Goal: Information Seeking & Learning: Find specific fact

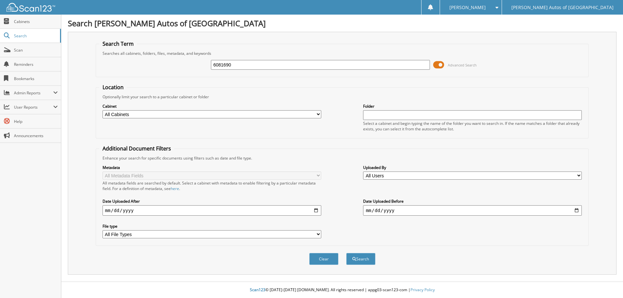
type input "6081690"
click at [346, 253] on button "Search" at bounding box center [360, 259] width 29 height 12
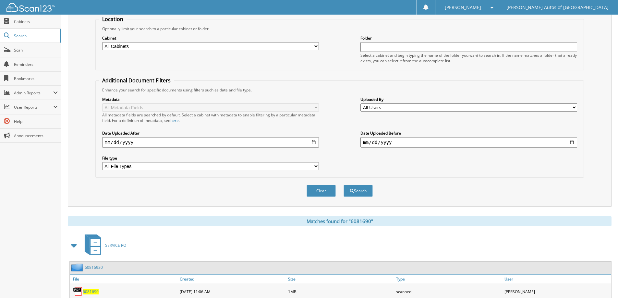
scroll to position [101, 0]
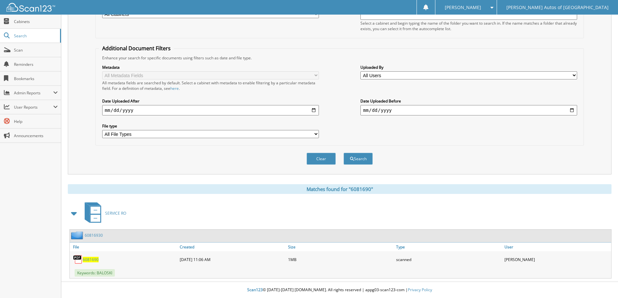
click at [96, 236] on link "60816930" at bounding box center [94, 235] width 18 height 6
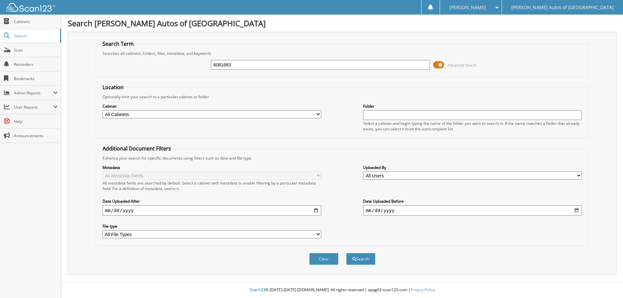
type input "6081683"
click at [346, 253] on button "Search" at bounding box center [360, 259] width 29 height 12
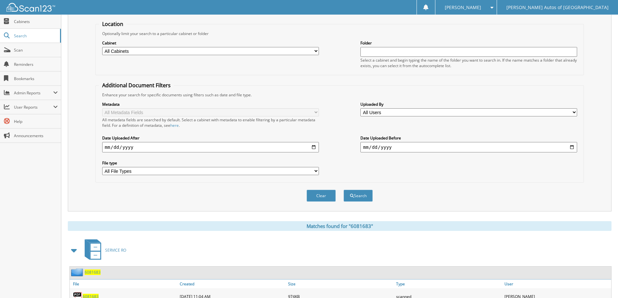
scroll to position [101, 0]
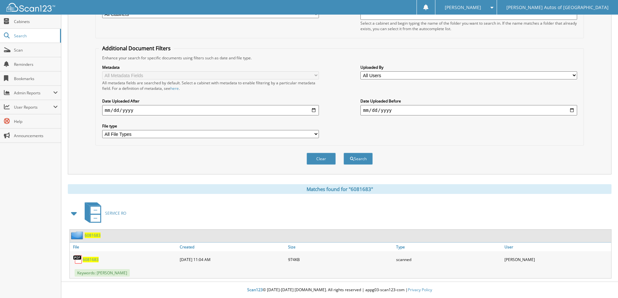
click at [93, 238] on div "6081683" at bounding box center [85, 235] width 31 height 8
click at [94, 236] on span "6081683" at bounding box center [93, 235] width 16 height 6
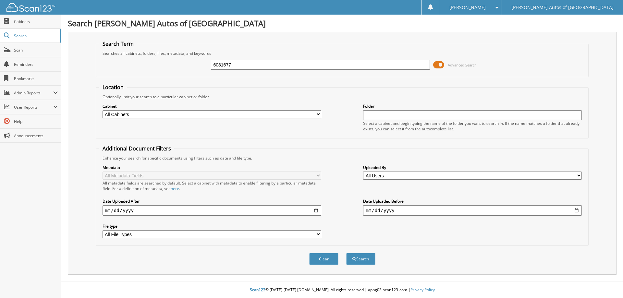
type input "6081677"
click at [346, 253] on button "Search" at bounding box center [360, 259] width 29 height 12
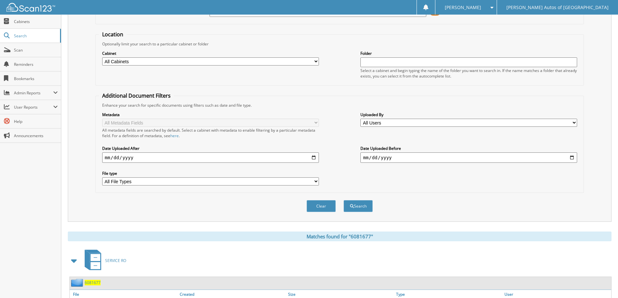
scroll to position [101, 0]
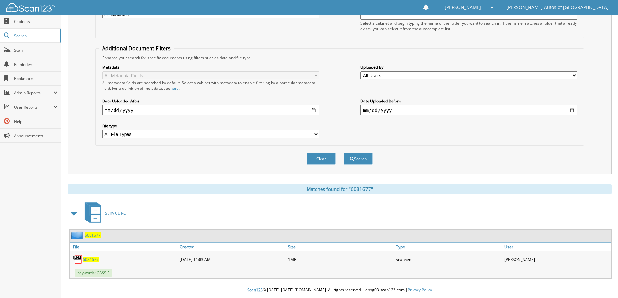
click at [93, 235] on span "6081677" at bounding box center [93, 235] width 16 height 6
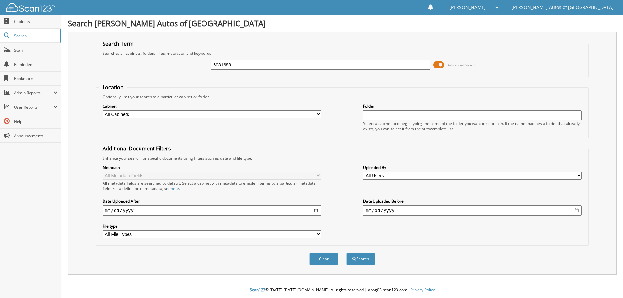
type input "6081688"
click at [346, 253] on button "Search" at bounding box center [360, 259] width 29 height 12
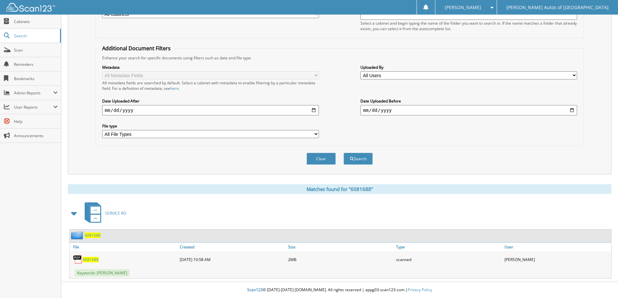
scroll to position [101, 0]
click at [98, 237] on span "6081688" at bounding box center [93, 235] width 16 height 6
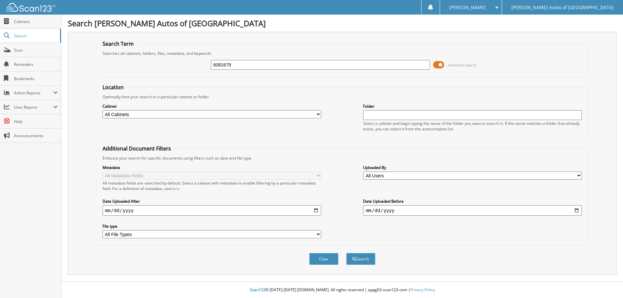
type input "6081679"
click at [346, 253] on button "Search" at bounding box center [360, 259] width 29 height 12
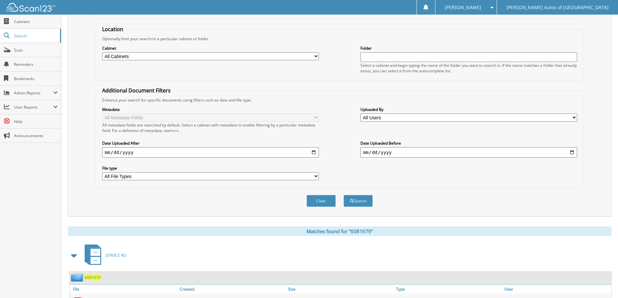
scroll to position [101, 0]
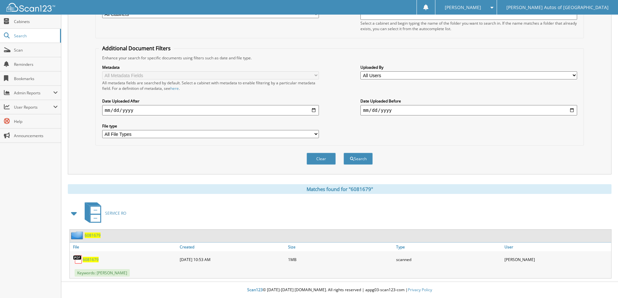
click at [92, 232] on div "6081679" at bounding box center [85, 235] width 31 height 8
click at [93, 235] on span "6081679" at bounding box center [93, 235] width 16 height 6
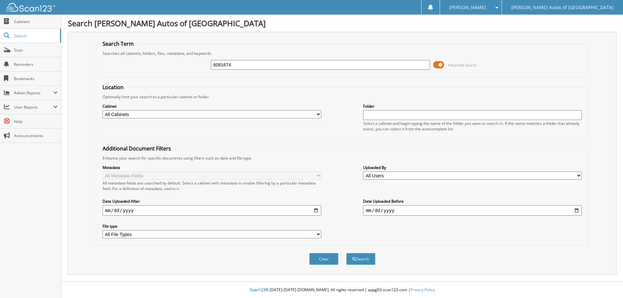
type input "6081674"
click at [346, 253] on button "Search" at bounding box center [360, 259] width 29 height 12
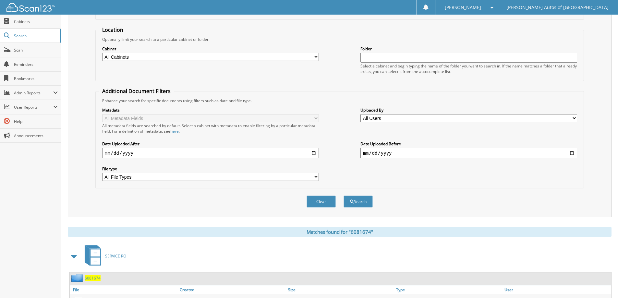
scroll to position [101, 0]
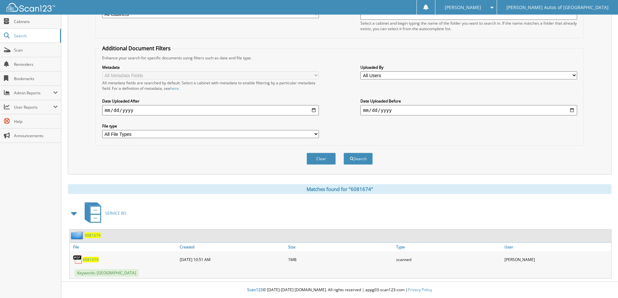
click at [94, 237] on span "6081674" at bounding box center [93, 235] width 16 height 6
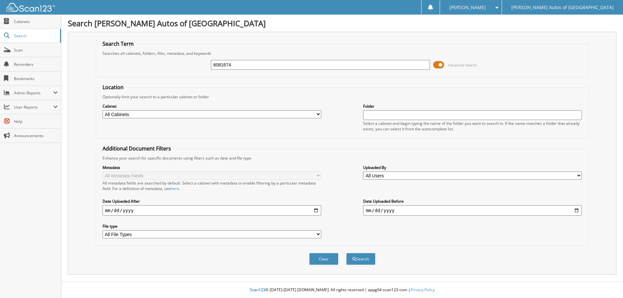
type input "6081674"
click at [346, 253] on button "Search" at bounding box center [360, 259] width 29 height 12
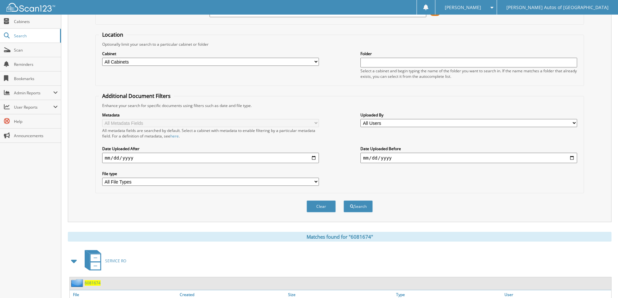
scroll to position [101, 0]
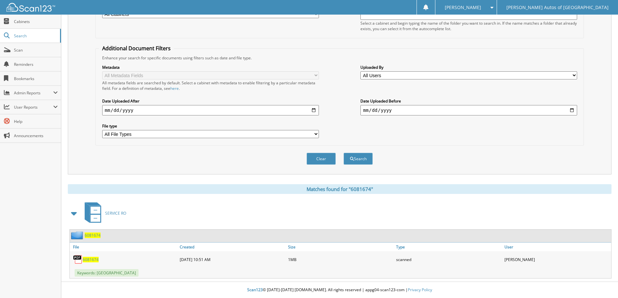
click at [97, 234] on span "6081674" at bounding box center [93, 235] width 16 height 6
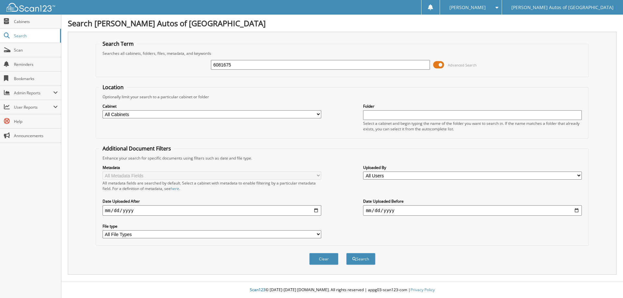
type input "6081675"
click at [346, 253] on button "Search" at bounding box center [360, 259] width 29 height 12
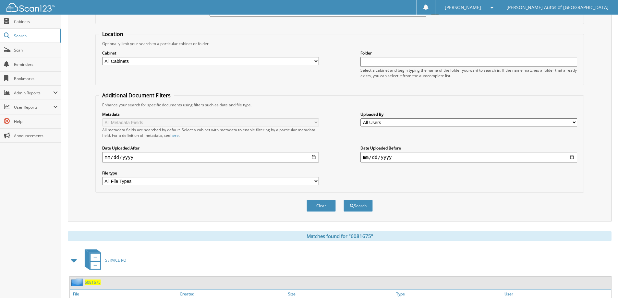
scroll to position [101, 0]
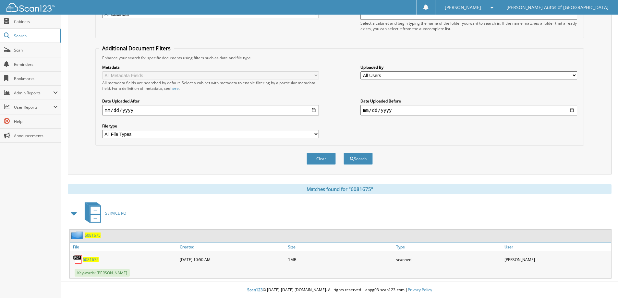
click at [94, 237] on span "6081675" at bounding box center [93, 235] width 16 height 6
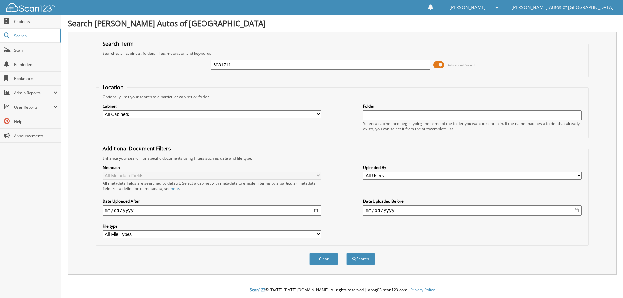
type input "6081711"
click at [346, 253] on button "Search" at bounding box center [360, 259] width 29 height 12
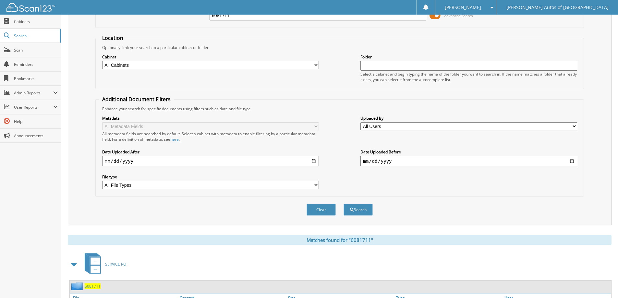
scroll to position [101, 0]
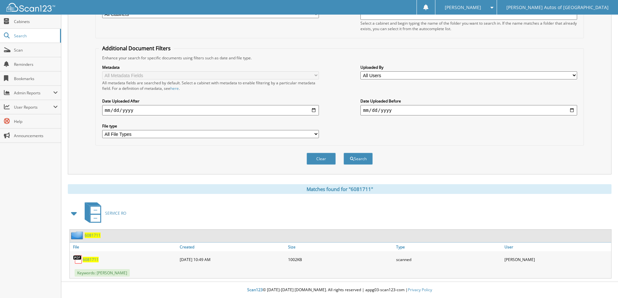
click at [95, 237] on span "6081711" at bounding box center [93, 235] width 16 height 6
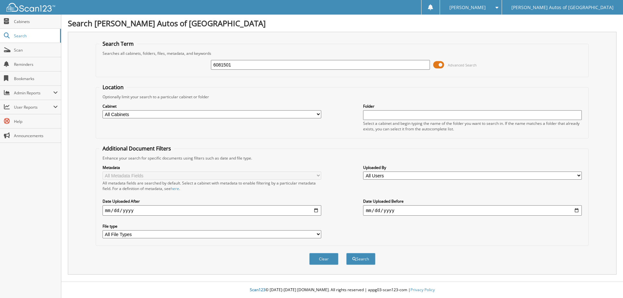
type input "6081501"
click at [346, 253] on button "Search" at bounding box center [360, 259] width 29 height 12
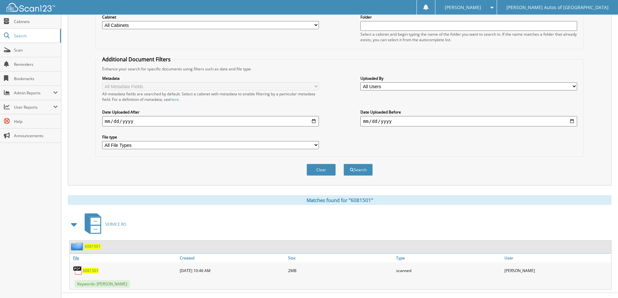
scroll to position [101, 0]
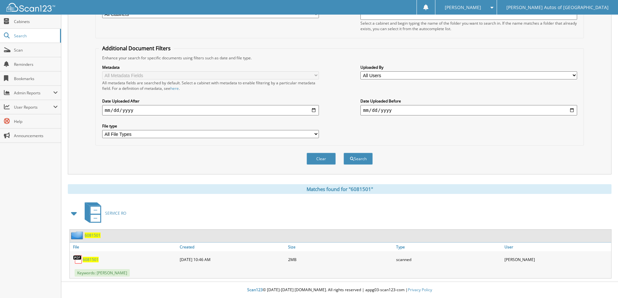
click at [97, 236] on span "6081501" at bounding box center [93, 235] width 16 height 6
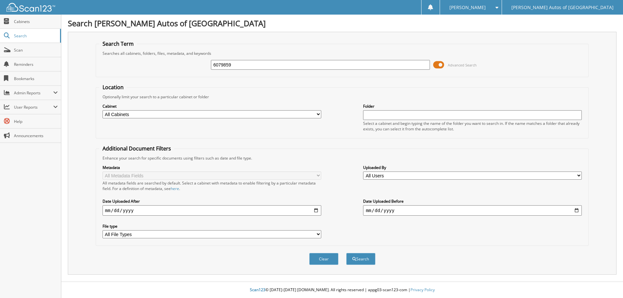
type input "6079859"
click at [346, 253] on button "Search" at bounding box center [360, 259] width 29 height 12
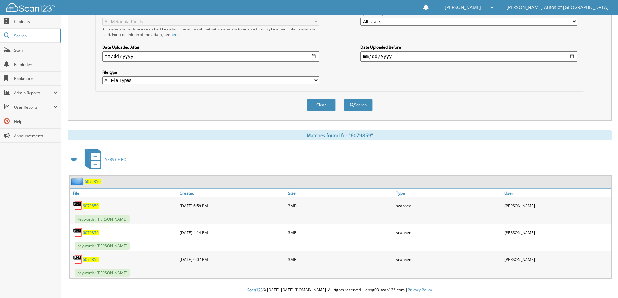
click at [97, 183] on span "6079859" at bounding box center [93, 182] width 16 height 6
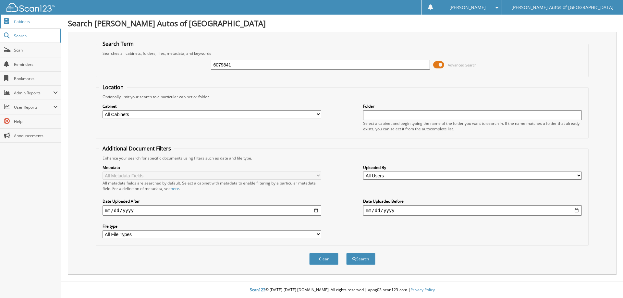
type input "6079841"
click at [346, 253] on button "Search" at bounding box center [360, 259] width 29 height 12
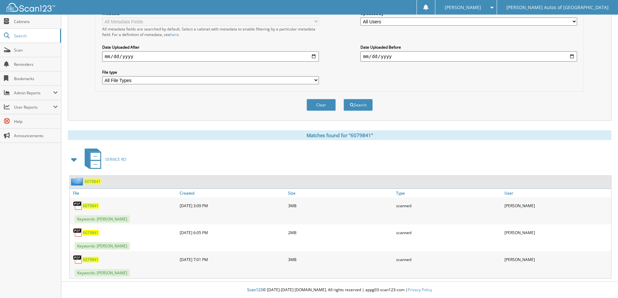
click at [90, 183] on span "6079841" at bounding box center [93, 182] width 16 height 6
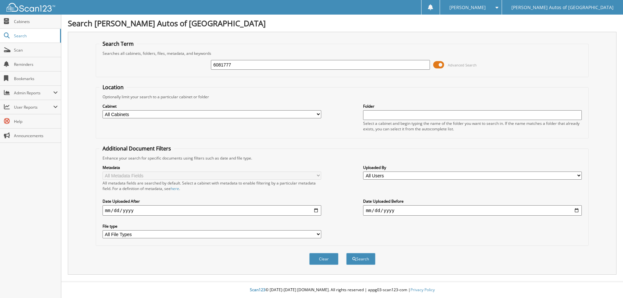
type input "6081777"
click at [346, 253] on button "Search" at bounding box center [360, 259] width 29 height 12
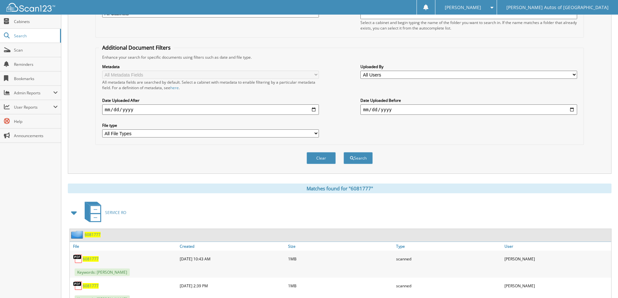
scroll to position [127, 0]
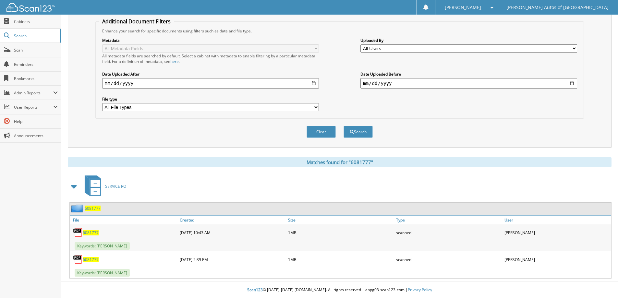
click at [98, 208] on span "6081777" at bounding box center [93, 209] width 16 height 6
